Goal: Task Accomplishment & Management: Manage account settings

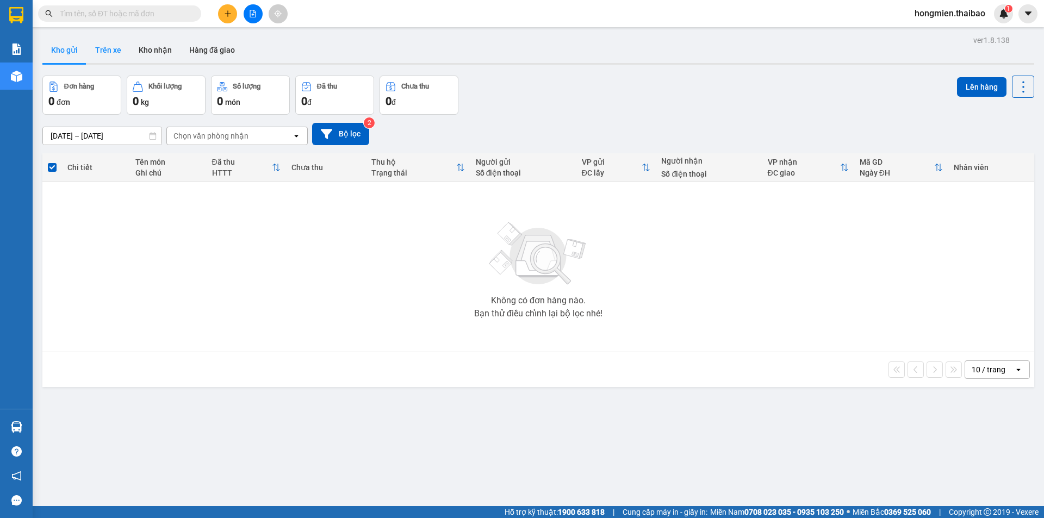
click at [110, 57] on button "Trên xe" at bounding box center [108, 50] width 44 height 26
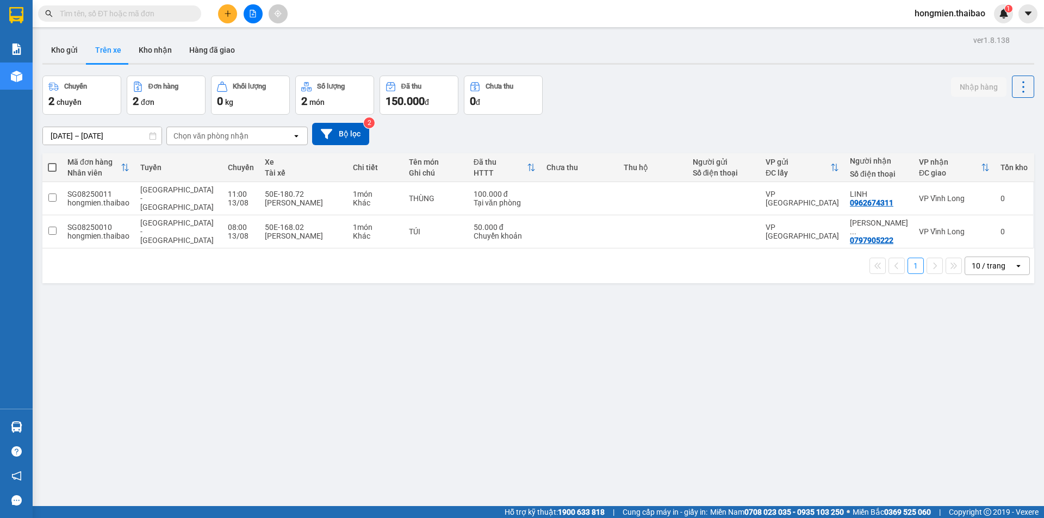
click at [932, 15] on span "hongmien.thaibao" at bounding box center [950, 14] width 88 height 14
click at [929, 40] on li "Đăng xuất" at bounding box center [950, 33] width 90 height 17
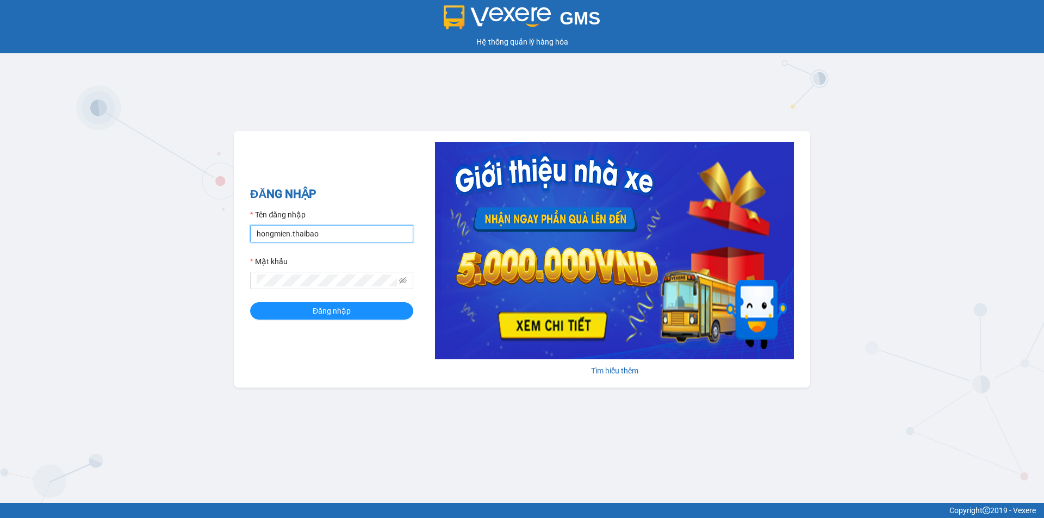
click at [391, 236] on input "hongmien.thaibao" at bounding box center [331, 233] width 163 height 17
type input "tamphuoc.thaibao"
drag, startPoint x: 341, startPoint y: 309, endPoint x: 336, endPoint y: 303, distance: 7.7
click at [339, 308] on span "Đăng nhập" at bounding box center [332, 311] width 38 height 12
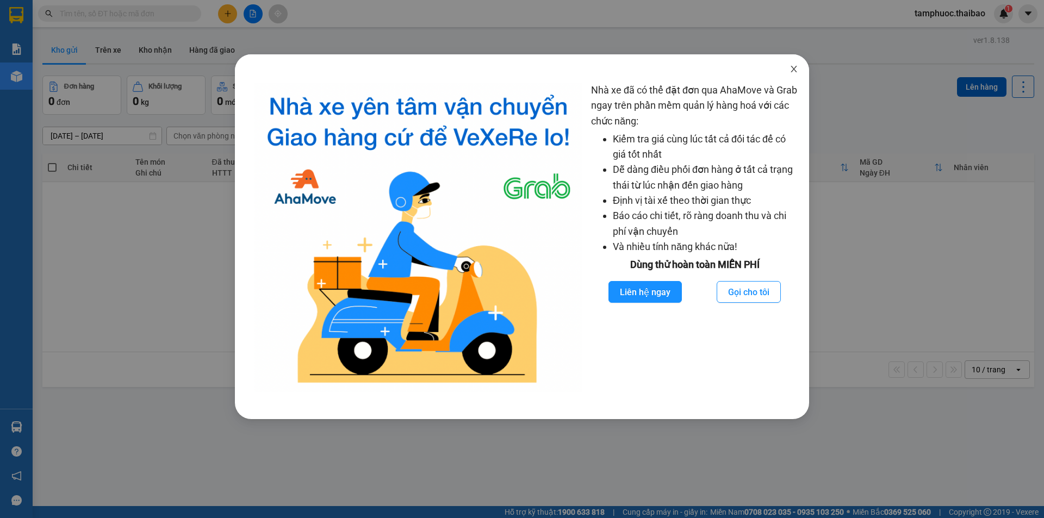
click at [790, 73] on icon "close" at bounding box center [794, 69] width 9 height 9
